Goal: Check status: Check status

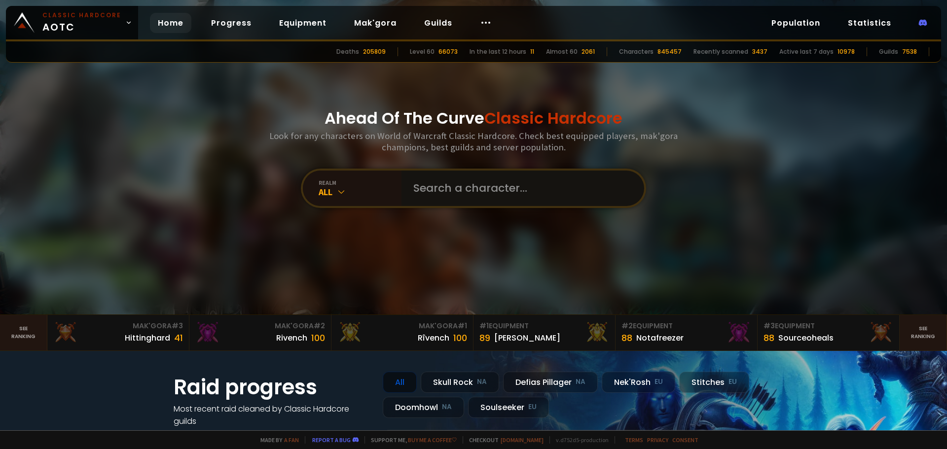
click at [440, 196] on input "text" at bounding box center [519, 189] width 225 height 36
type input "garo"
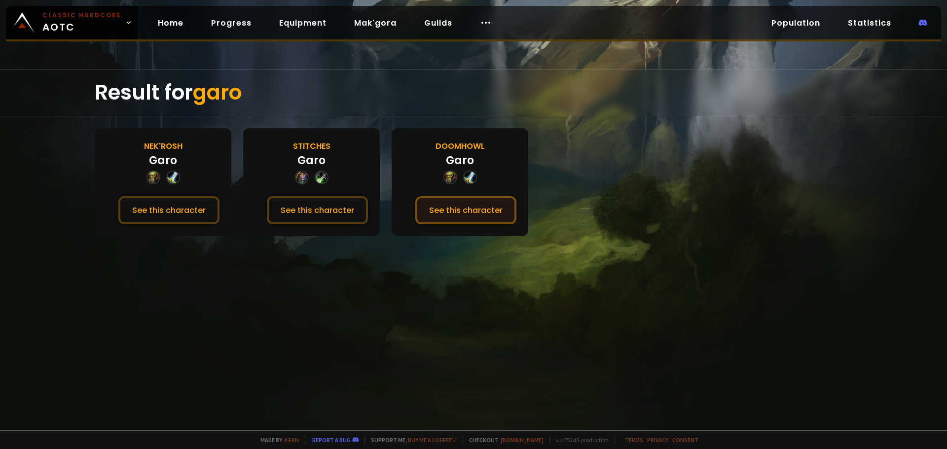
click at [428, 211] on button "See this character" at bounding box center [465, 210] width 101 height 28
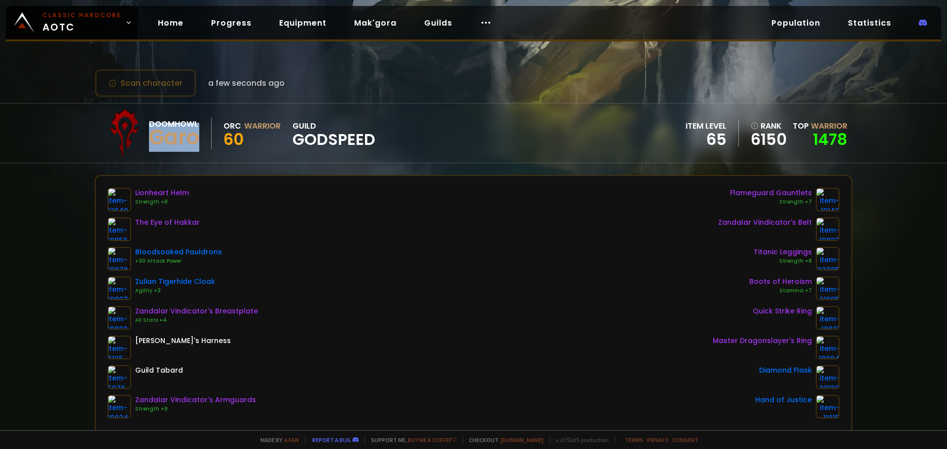
drag, startPoint x: 152, startPoint y: 139, endPoint x: 195, endPoint y: 140, distance: 43.4
click at [195, 140] on div "Garo" at bounding box center [174, 137] width 50 height 15
click at [202, 140] on div "Doomhowl Garo" at bounding box center [180, 133] width 63 height 31
